Goal: Information Seeking & Learning: Learn about a topic

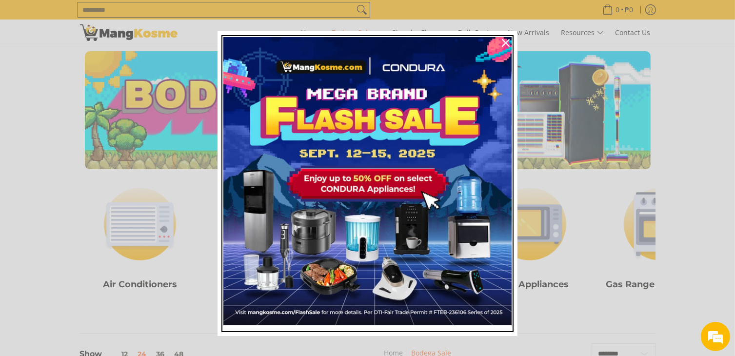
click at [359, 183] on img "Marketing offer form" at bounding box center [367, 181] width 288 height 288
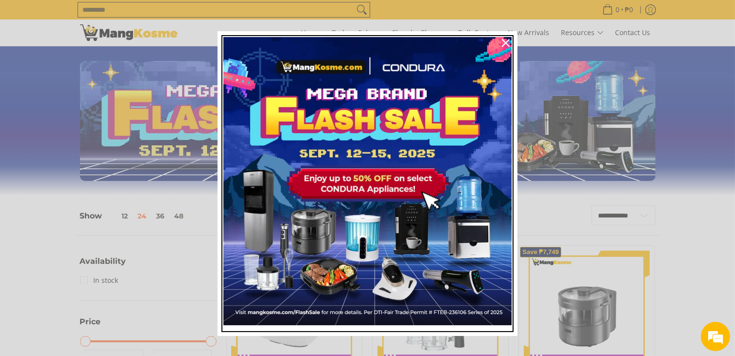
click at [351, 221] on img "Marketing offer form" at bounding box center [367, 181] width 288 height 288
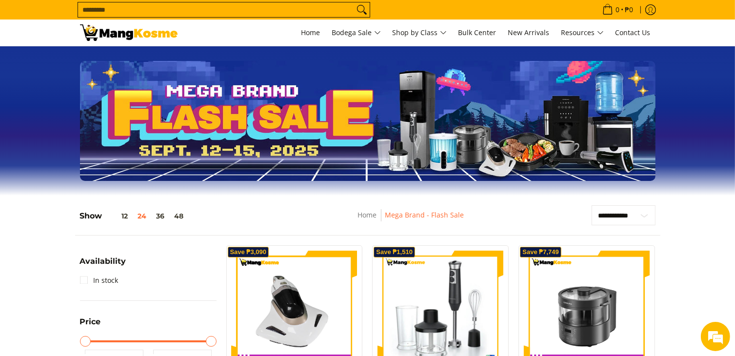
click at [464, 276] on img at bounding box center [440, 314] width 126 height 126
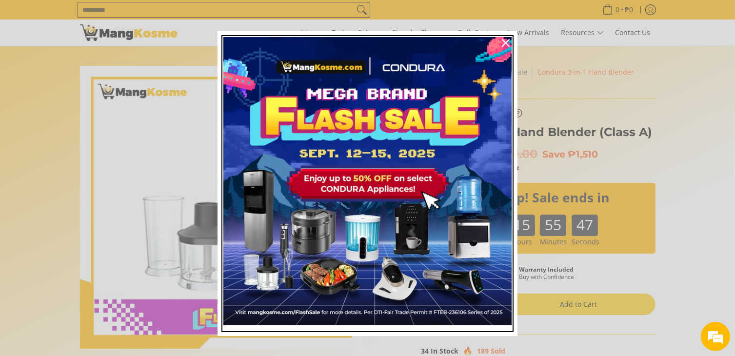
click at [409, 237] on img "Marketing offer form" at bounding box center [367, 181] width 288 height 288
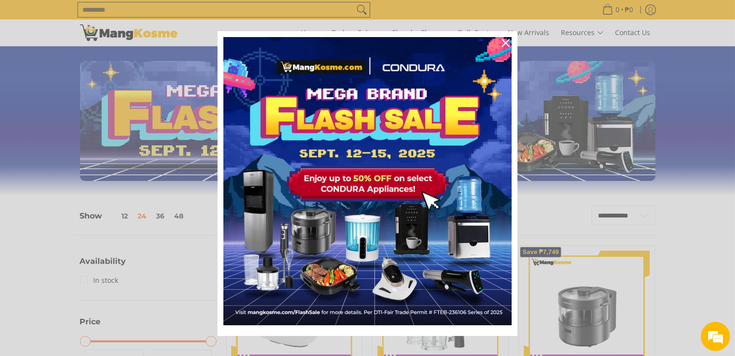
scroll to position [3, 0]
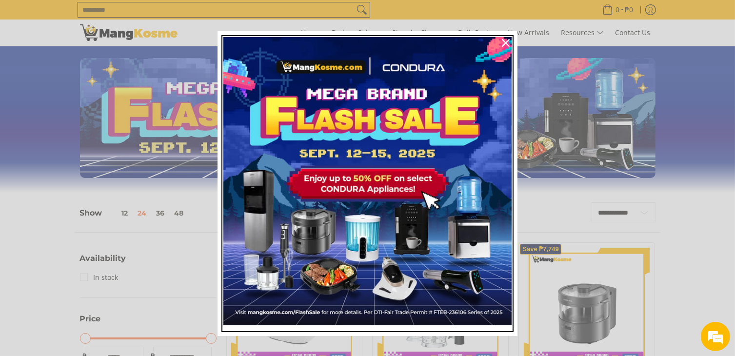
click at [383, 214] on img "Marketing offer form" at bounding box center [367, 181] width 288 height 288
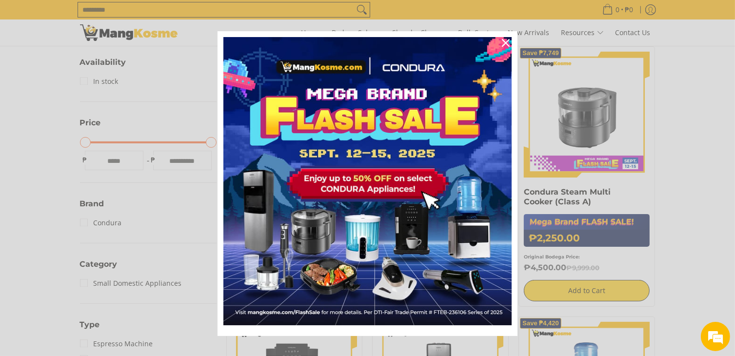
scroll to position [196, 0]
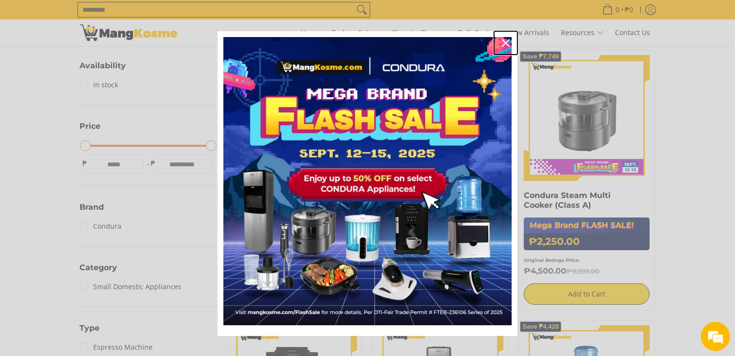
click at [502, 44] on icon "close icon" at bounding box center [506, 43] width 8 height 8
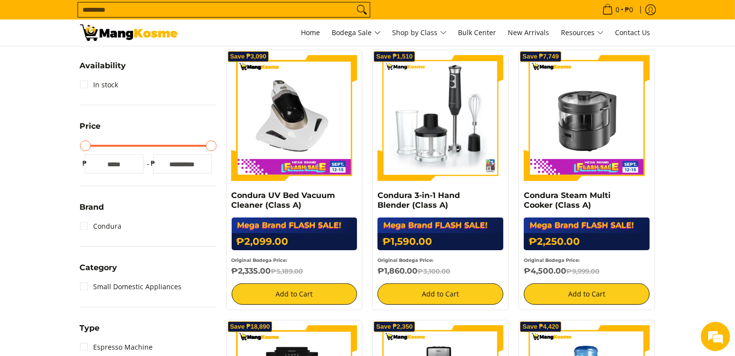
click at [457, 107] on img at bounding box center [440, 118] width 126 height 126
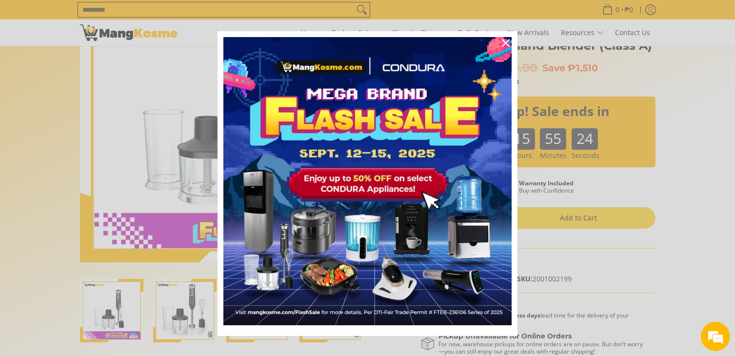
scroll to position [89, 0]
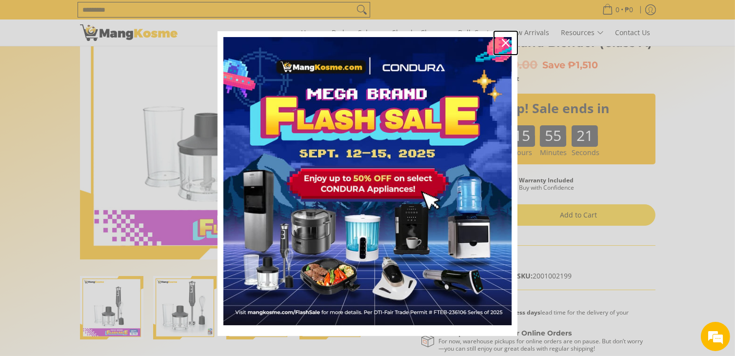
click at [502, 42] on icon "close icon" at bounding box center [506, 43] width 8 height 8
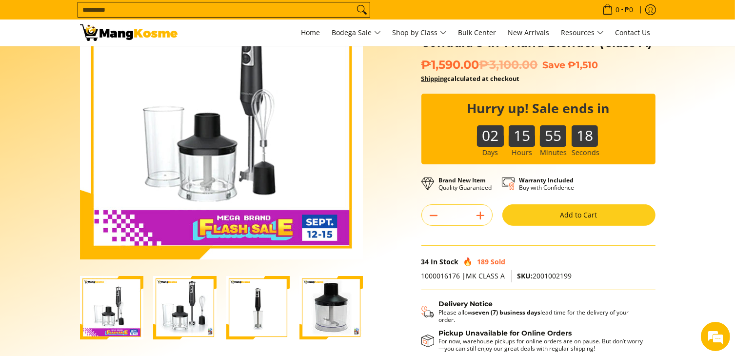
scroll to position [0, 0]
click at [186, 303] on img "condura-hand-blender-front-full-what's-in-the-box-view-mang-kosme" at bounding box center [184, 307] width 63 height 63
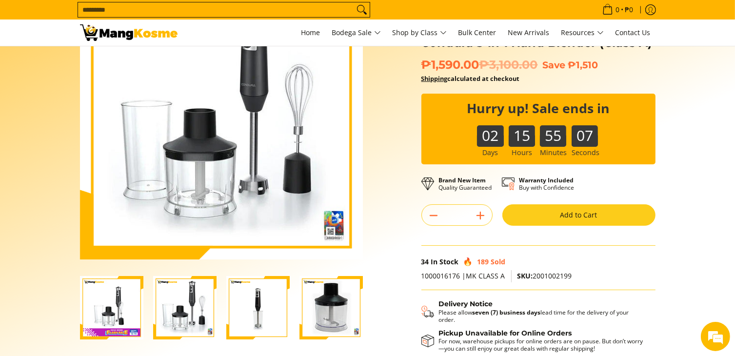
click at [255, 311] on img "Condura 3-in-1 Hand Blender (Class A)-3" at bounding box center [257, 307] width 63 height 63
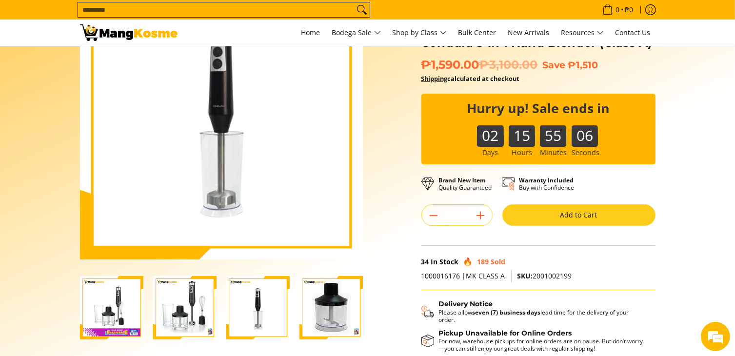
click at [325, 313] on img "condura-hand-blender-front-body-view-mang-kosme" at bounding box center [330, 307] width 63 height 63
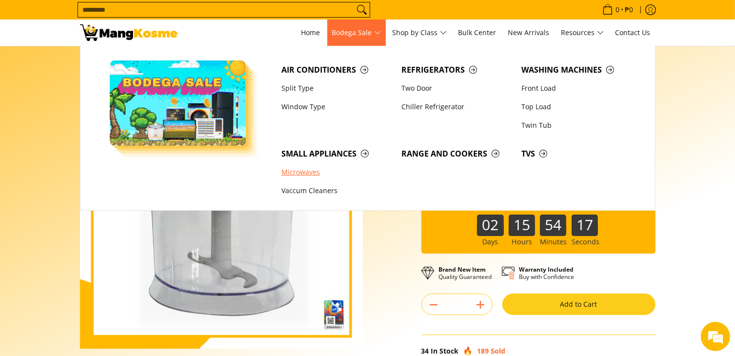
click at [306, 171] on link "Microwaves" at bounding box center [337, 172] width 120 height 19
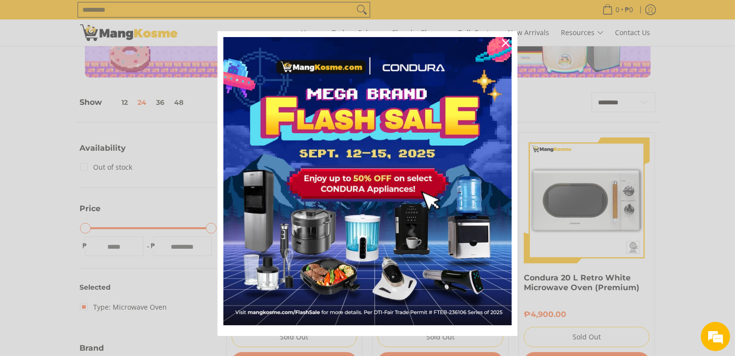
scroll to position [90, 0]
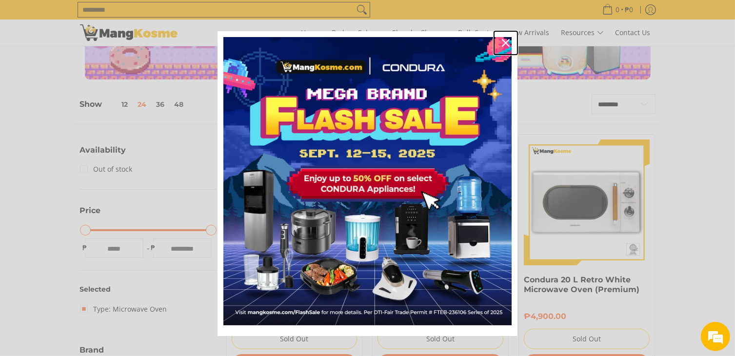
click at [502, 42] on icon "close icon" at bounding box center [506, 43] width 8 height 8
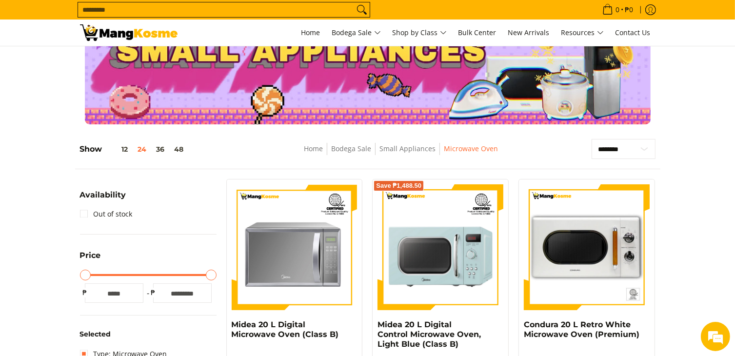
scroll to position [0, 0]
